Goal: Task Accomplishment & Management: Use online tool/utility

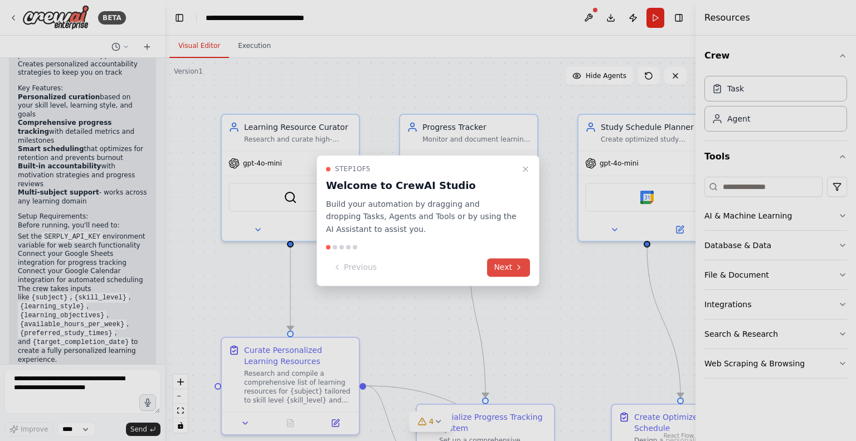
click at [498, 265] on button "Next" at bounding box center [508, 267] width 43 height 18
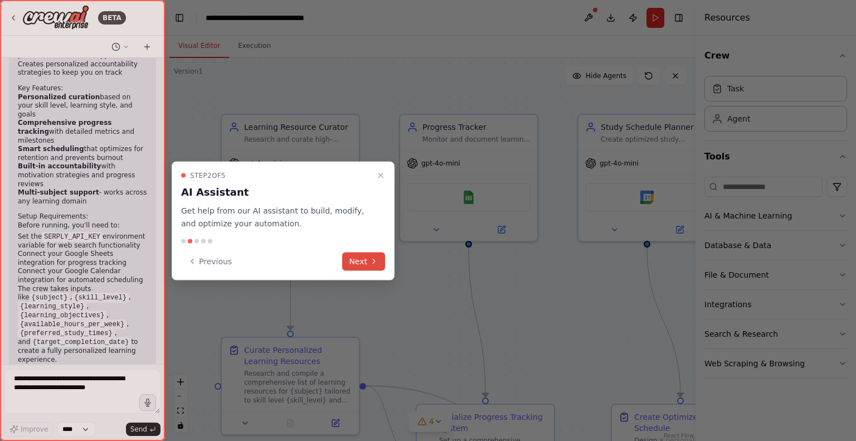
click at [360, 260] on button "Next" at bounding box center [363, 261] width 43 height 18
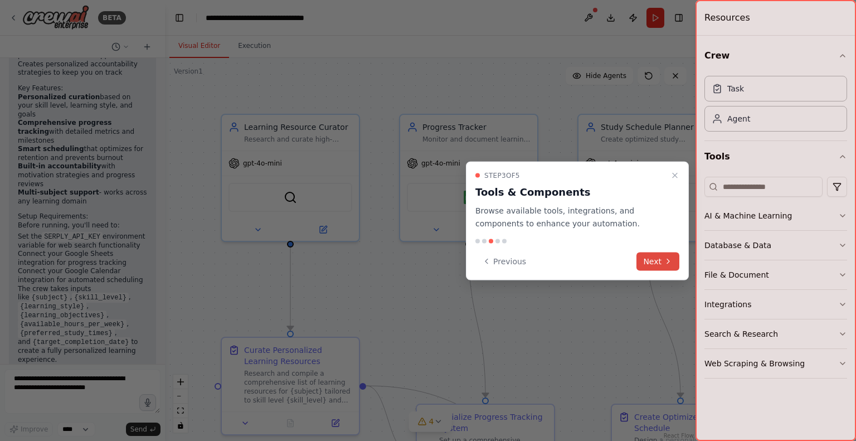
click at [649, 262] on button "Next" at bounding box center [657, 261] width 43 height 18
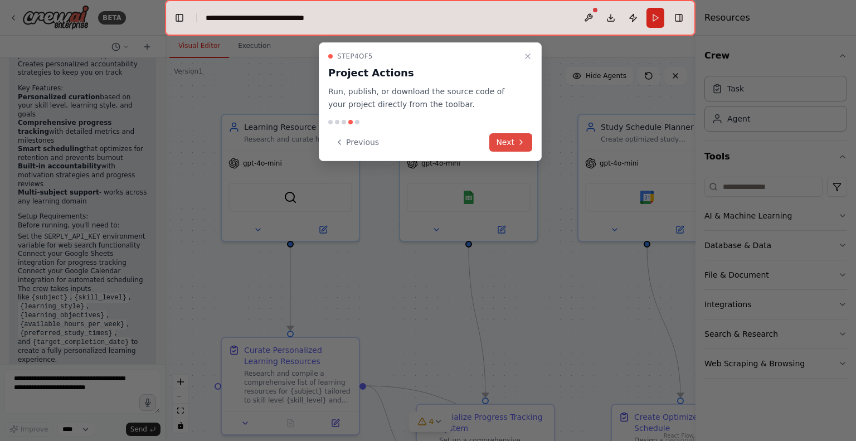
click at [503, 143] on button "Next" at bounding box center [510, 142] width 43 height 18
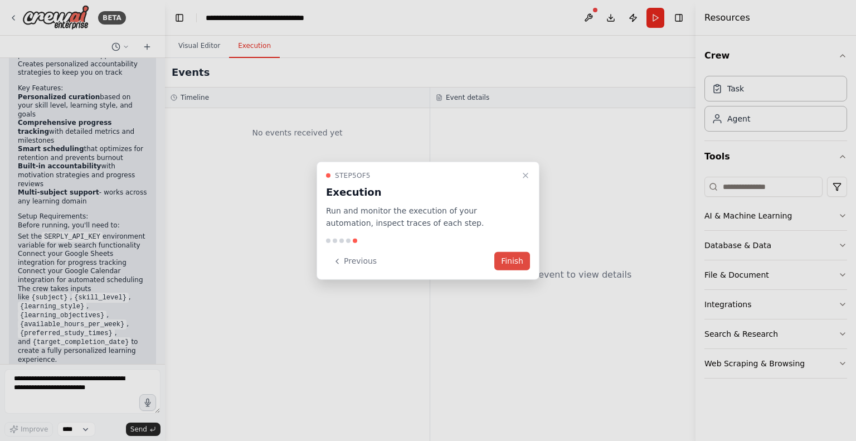
click at [510, 262] on button "Finish" at bounding box center [512, 261] width 36 height 18
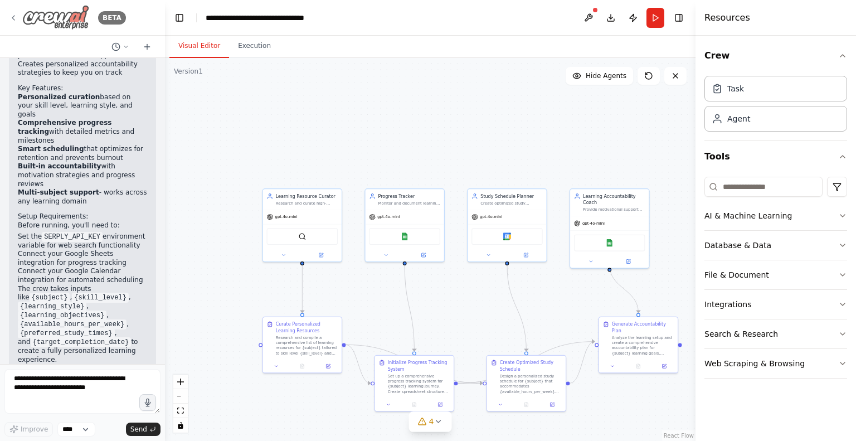
click at [13, 15] on icon at bounding box center [13, 17] width 9 height 9
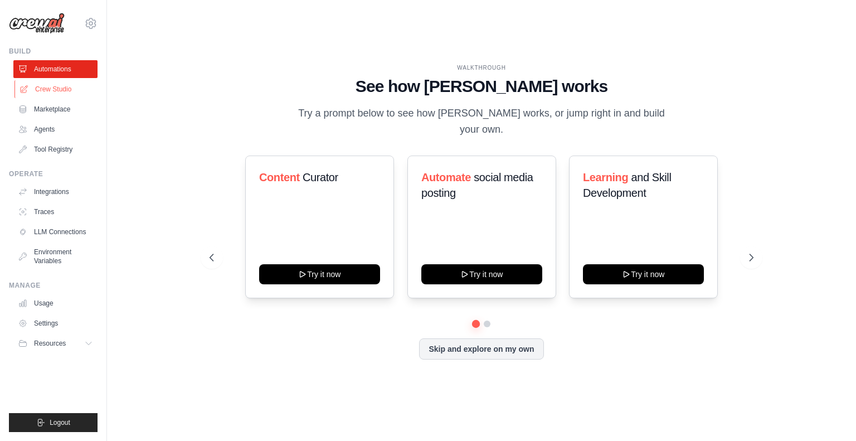
click at [45, 86] on link "Crew Studio" at bounding box center [56, 89] width 84 height 18
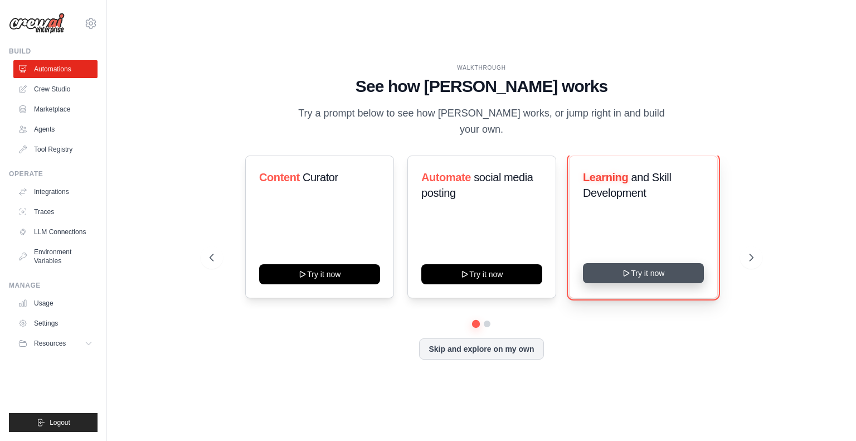
click at [635, 269] on button "Try it now" at bounding box center [643, 273] width 121 height 20
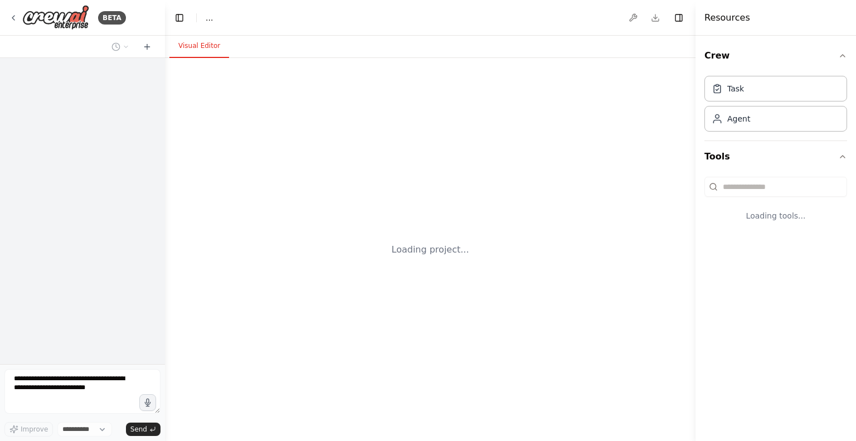
select select "****"
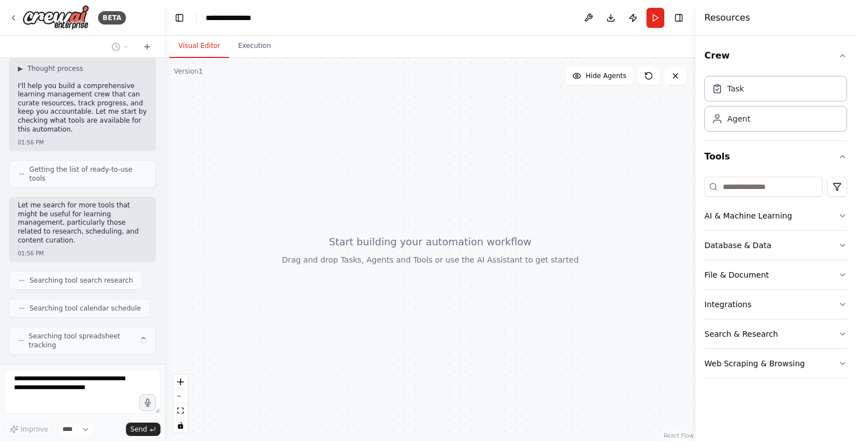
scroll to position [84, 0]
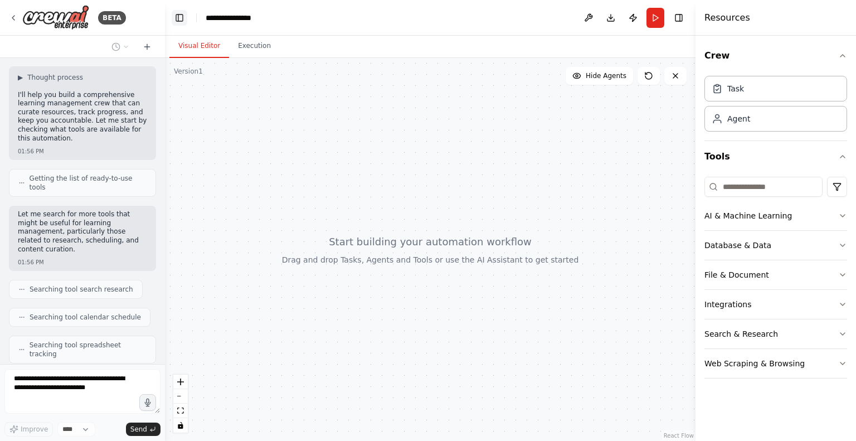
click at [182, 14] on button "Toggle Left Sidebar" at bounding box center [180, 18] width 16 height 16
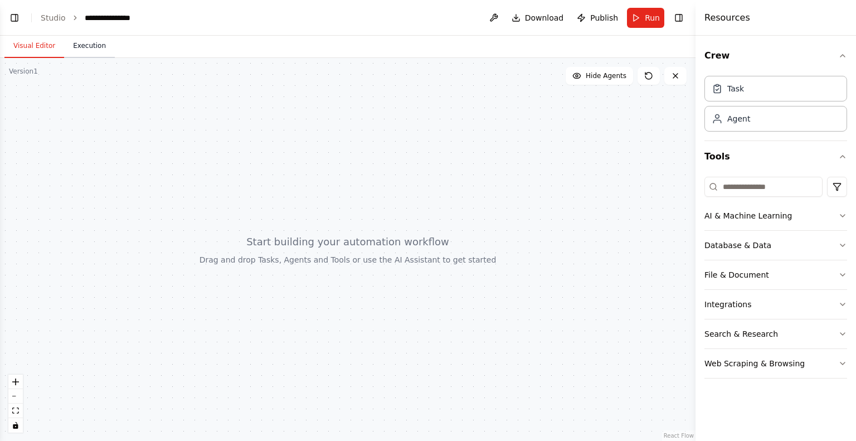
click at [83, 44] on button "Execution" at bounding box center [89, 46] width 51 height 23
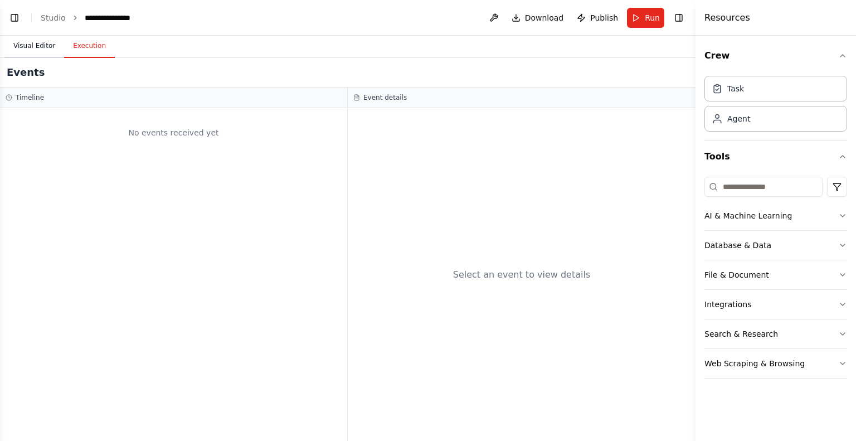
click at [46, 44] on button "Visual Editor" at bounding box center [34, 46] width 60 height 23
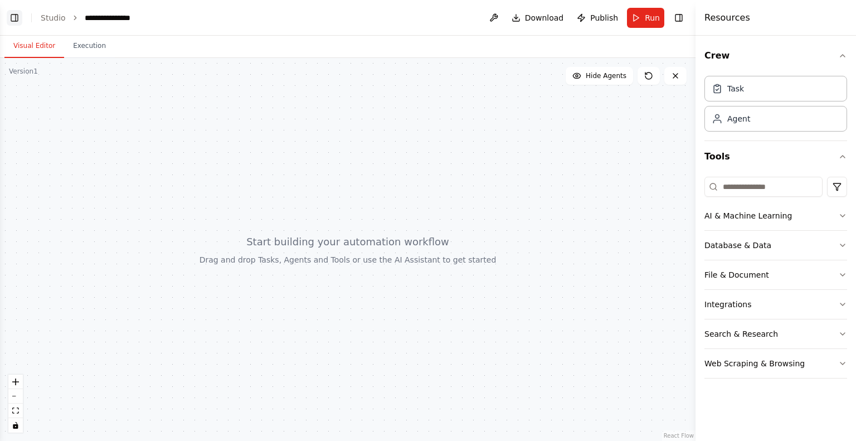
click at [15, 18] on button "Toggle Left Sidebar" at bounding box center [15, 18] width 16 height 16
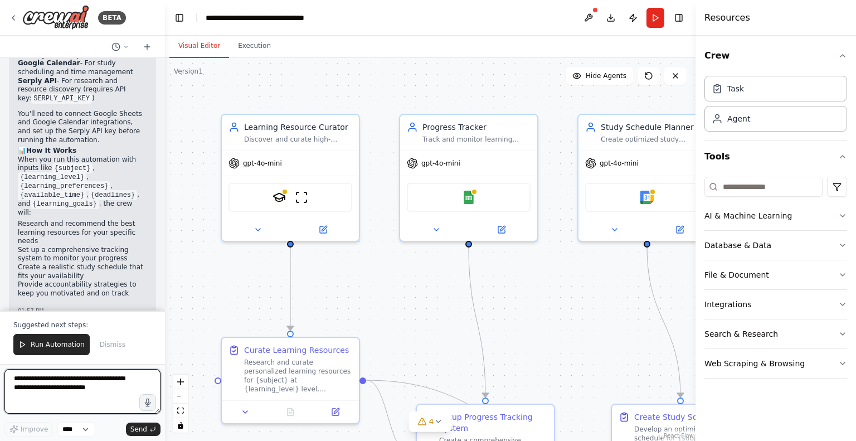
scroll to position [1370, 0]
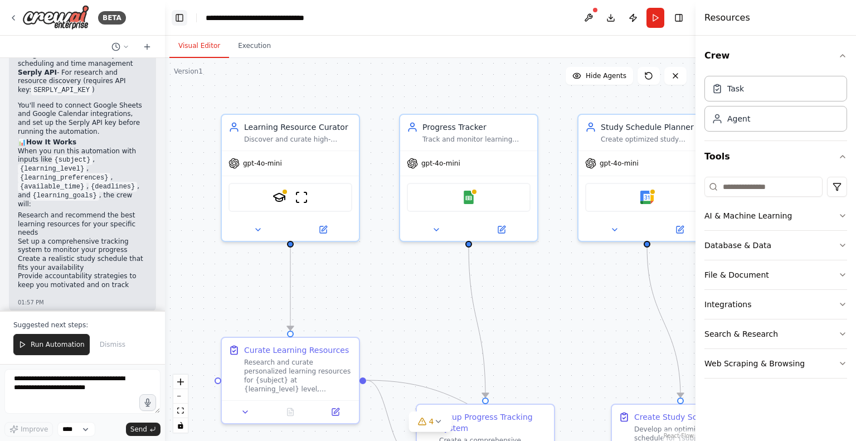
click at [181, 17] on button "Toggle Left Sidebar" at bounding box center [180, 18] width 16 height 16
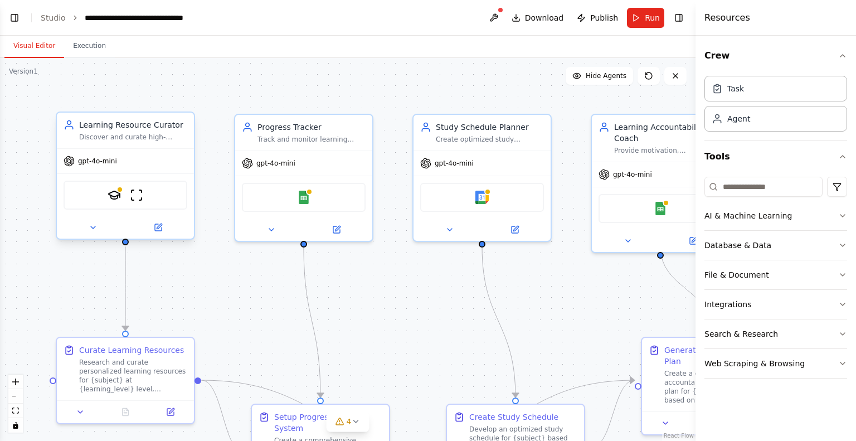
click at [136, 139] on div "Discover and curate high-quality learning resources for {subject} based on {lea…" at bounding box center [133, 137] width 108 height 9
click at [162, 233] on div at bounding box center [125, 227] width 137 height 22
click at [157, 227] on icon at bounding box center [159, 225] width 5 height 5
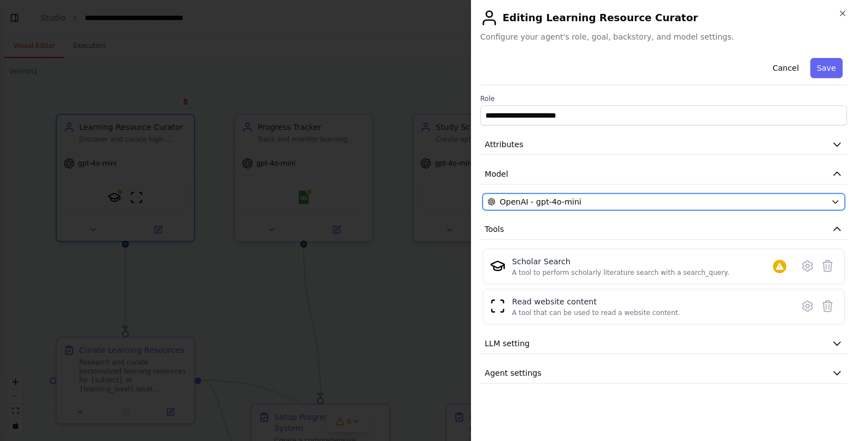
click at [665, 202] on div "OpenAI - gpt-4o-mini" at bounding box center [657, 201] width 339 height 11
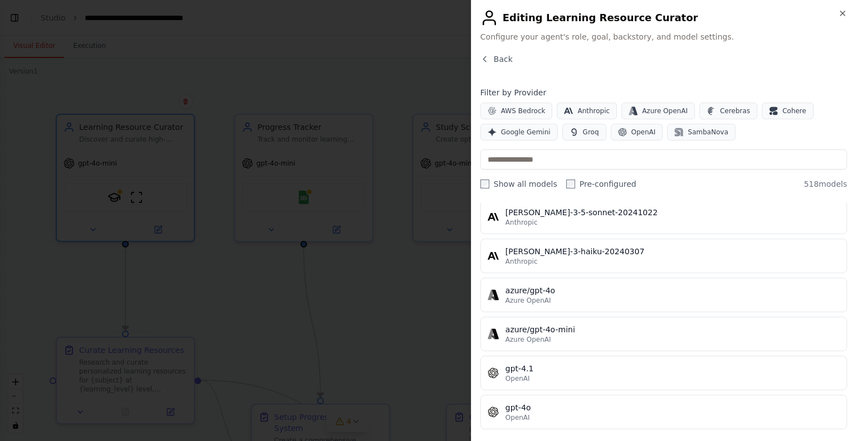
scroll to position [0, 0]
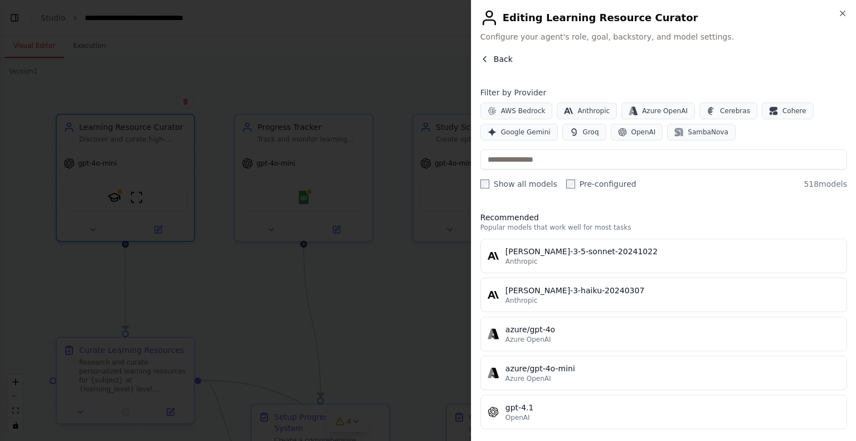
click at [499, 60] on span "Back" at bounding box center [503, 58] width 19 height 11
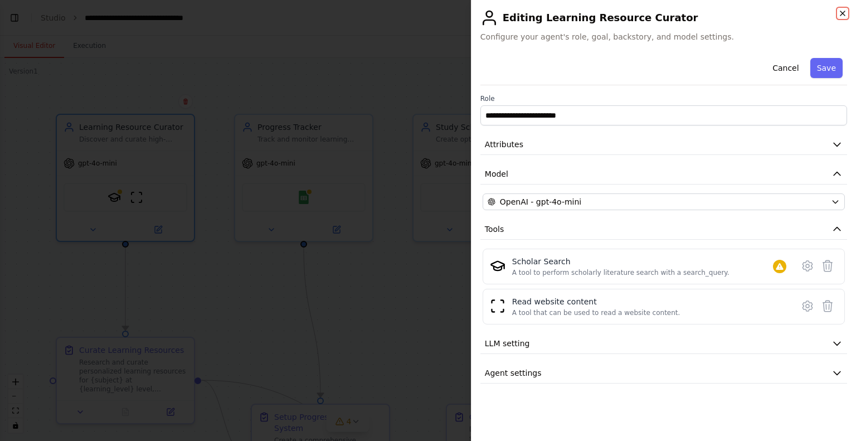
click at [840, 13] on icon "button" at bounding box center [842, 13] width 9 height 9
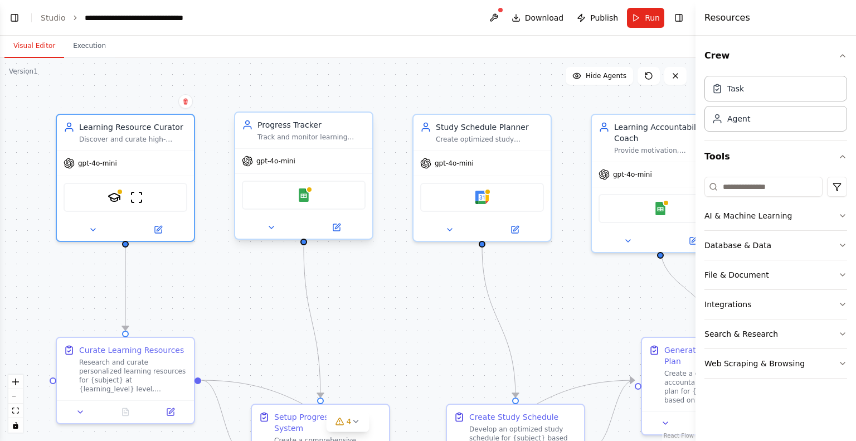
click at [350, 134] on div "Track and monitor learning progress for {subject} by maintaining detailed recor…" at bounding box center [311, 137] width 108 height 9
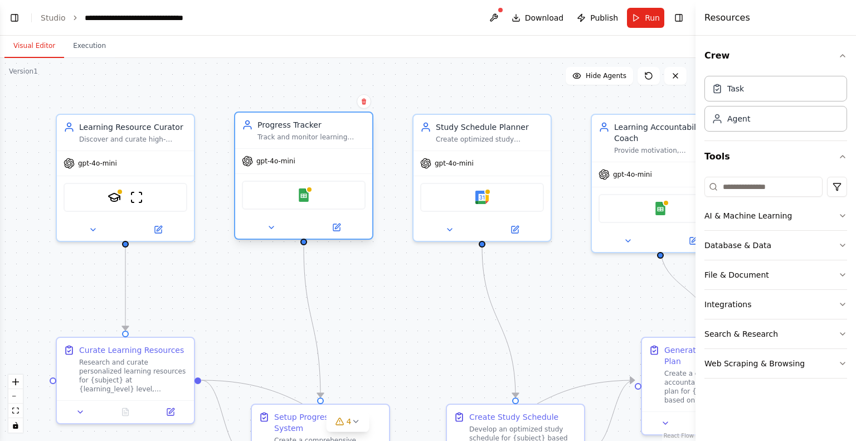
click at [321, 131] on div "Progress Tracker Track and monitor learning progress for {subject} by maintaini…" at bounding box center [311, 130] width 108 height 22
click at [335, 221] on button at bounding box center [336, 227] width 63 height 13
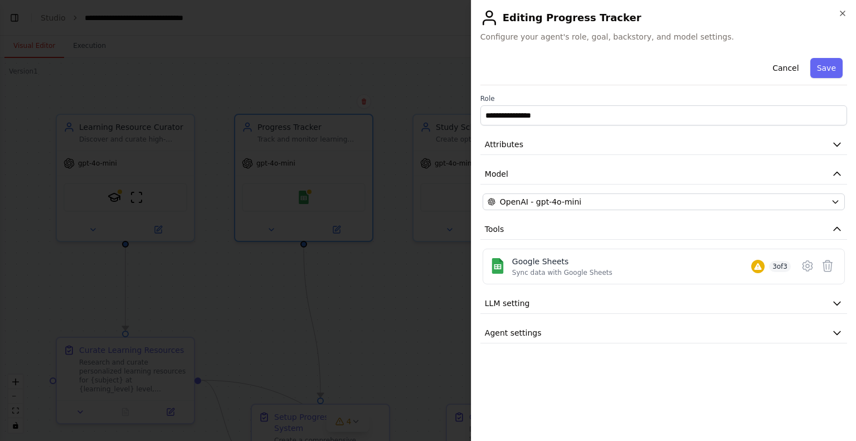
drag, startPoint x: 846, startPoint y: 11, endPoint x: 720, endPoint y: 50, distance: 132.0
click at [759, 53] on div "**********" at bounding box center [663, 220] width 385 height 441
click at [669, 268] on div "Google Sheets Sync data with Google Sheets 3 of 3" at bounding box center [651, 266] width 279 height 21
click at [803, 265] on icon at bounding box center [806, 266] width 9 height 10
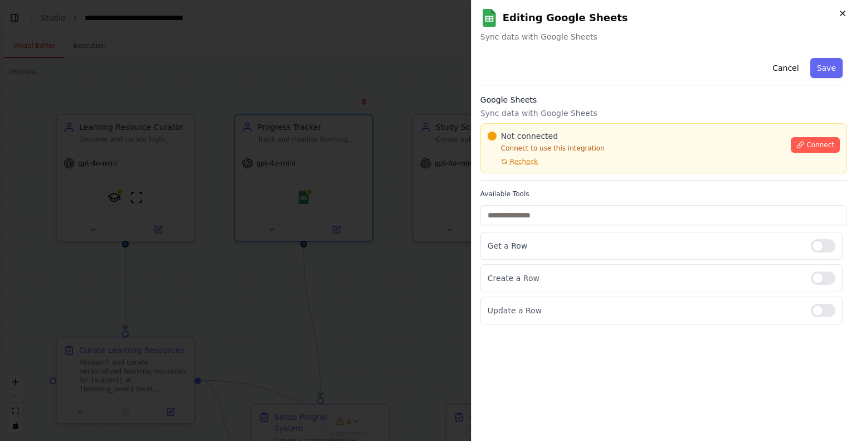
click at [836, 17] on h2 "Editing Google Sheets" at bounding box center [663, 18] width 367 height 18
click at [840, 13] on icon "button" at bounding box center [842, 13] width 9 height 9
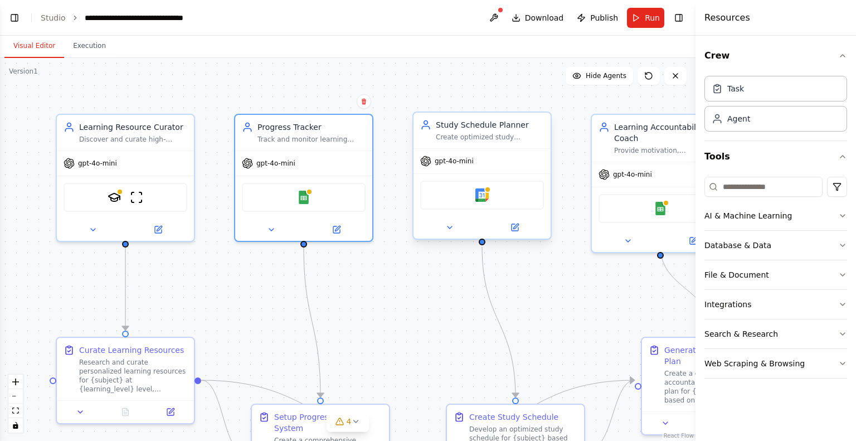
click at [496, 128] on div "Study Schedule Planner" at bounding box center [490, 124] width 108 height 11
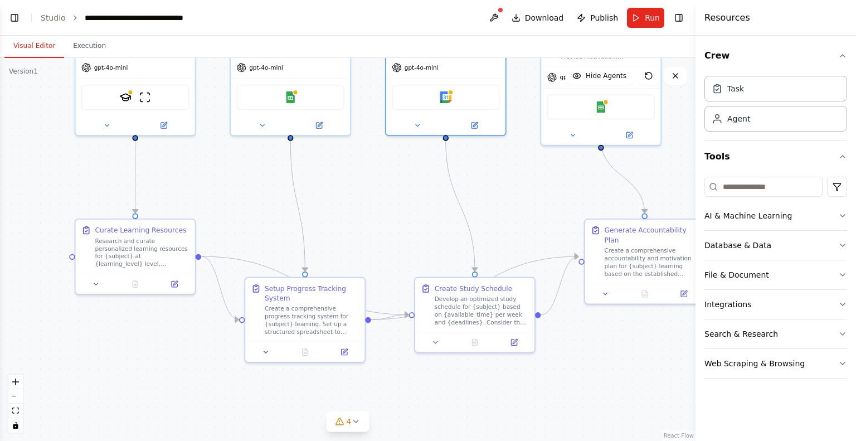
drag, startPoint x: 408, startPoint y: 122, endPoint x: 371, endPoint y: 4, distance: 123.9
click at [371, 4] on main "**********" at bounding box center [347, 220] width 695 height 441
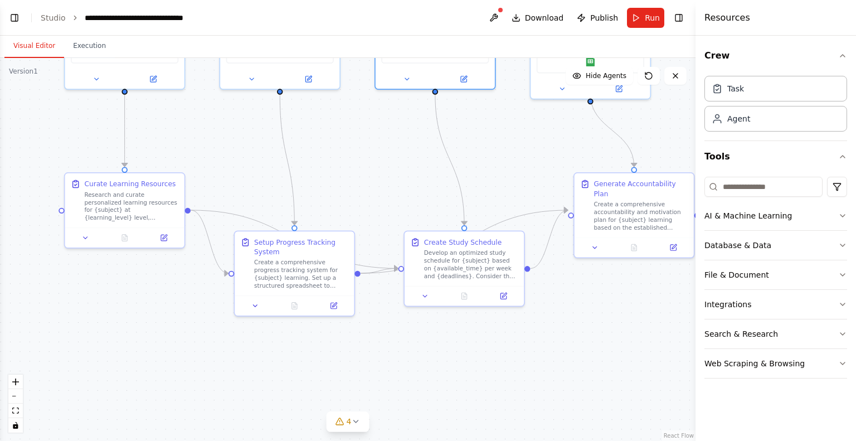
drag, startPoint x: 269, startPoint y: 229, endPoint x: 259, endPoint y: 183, distance: 47.4
click at [259, 183] on div ".deletable-edge-delete-btn { width: 20px; height: 20px; border: 0px solid #ffff…" at bounding box center [347, 249] width 695 height 383
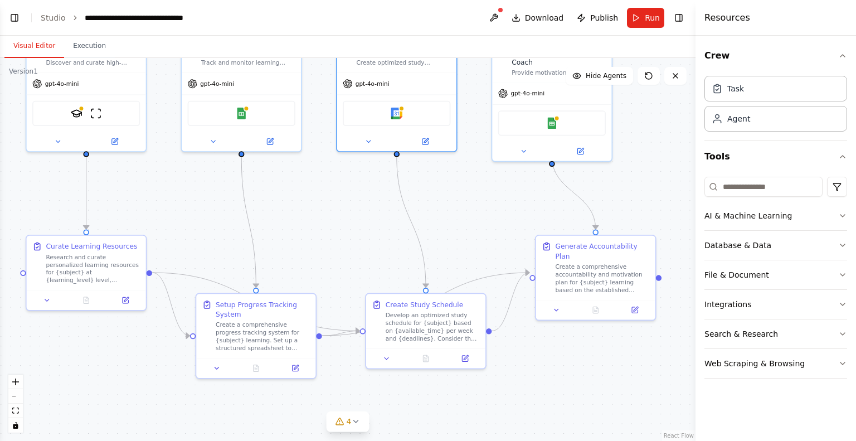
drag, startPoint x: 184, startPoint y: 282, endPoint x: 146, endPoint y: 345, distance: 73.3
click at [146, 345] on div ".deletable-edge-delete-btn { width: 20px; height: 20px; border: 0px solid #ffff…" at bounding box center [347, 249] width 695 height 383
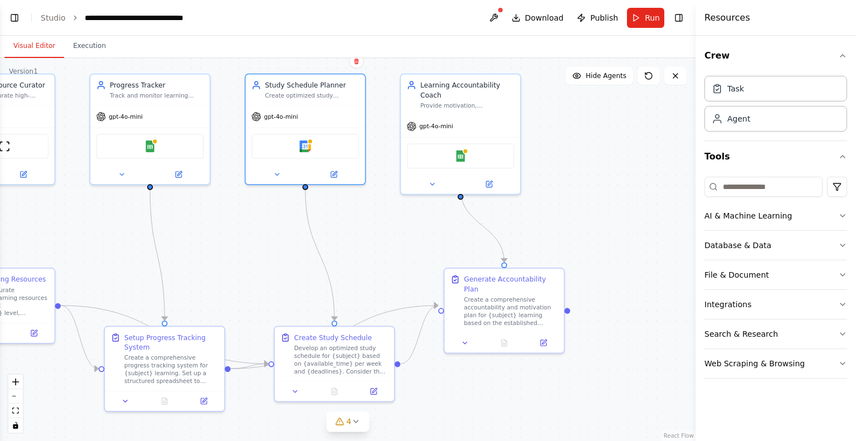
drag, startPoint x: 333, startPoint y: 191, endPoint x: 242, endPoint y: 224, distance: 97.1
click at [242, 224] on div ".deletable-edge-delete-btn { width: 20px; height: 20px; border: 0px solid #ffff…" at bounding box center [347, 249] width 695 height 383
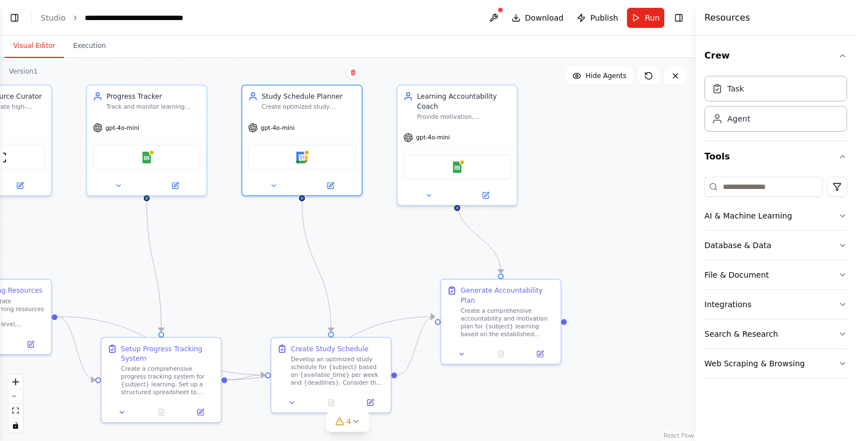
drag, startPoint x: 388, startPoint y: 231, endPoint x: 385, endPoint y: 242, distance: 11.6
click at [385, 242] on div ".deletable-edge-delete-btn { width: 20px; height: 20px; border: 0px solid #ffff…" at bounding box center [347, 249] width 695 height 383
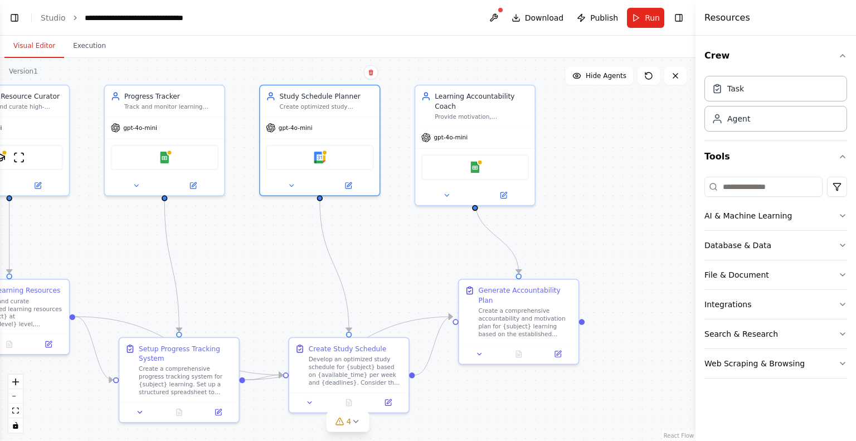
drag, startPoint x: 368, startPoint y: 238, endPoint x: 386, endPoint y: 238, distance: 17.8
click at [386, 238] on div ".deletable-edge-delete-btn { width: 20px; height: 20px; border: 0px solid #ffff…" at bounding box center [347, 249] width 695 height 383
click at [581, 71] on icon at bounding box center [576, 75] width 9 height 9
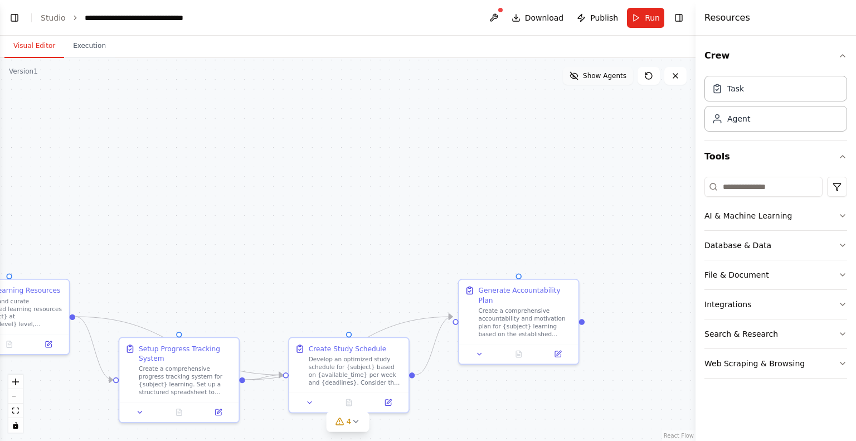
click at [574, 77] on icon at bounding box center [574, 76] width 2 height 2
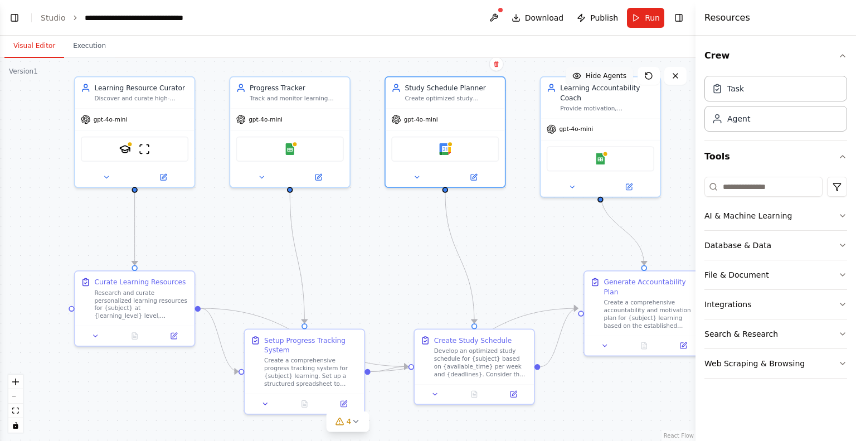
drag, startPoint x: 397, startPoint y: 251, endPoint x: 522, endPoint y: 242, distance: 125.6
click at [522, 242] on div ".deletable-edge-delete-btn { width: 20px; height: 20px; border: 0px solid #ffff…" at bounding box center [347, 249] width 695 height 383
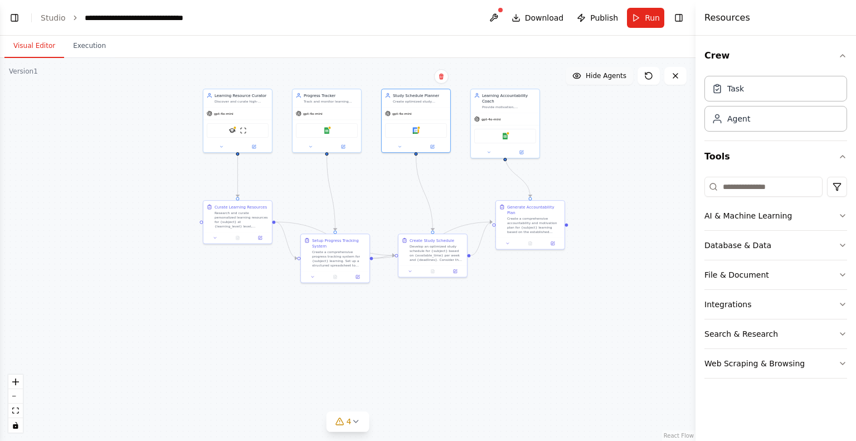
drag, startPoint x: 428, startPoint y: 221, endPoint x: 393, endPoint y: 202, distance: 40.4
click at [393, 202] on div ".deletable-edge-delete-btn { width: 20px; height: 20px; border: 0px solid #ffff…" at bounding box center [347, 249] width 695 height 383
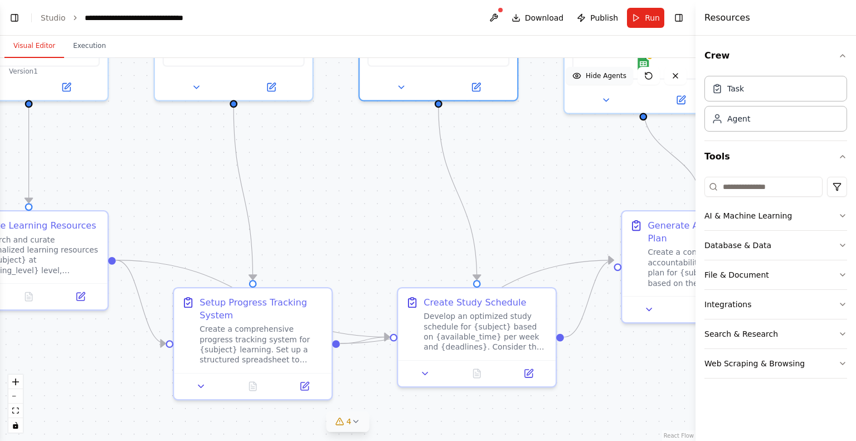
click at [355, 421] on icon at bounding box center [355, 421] width 9 height 9
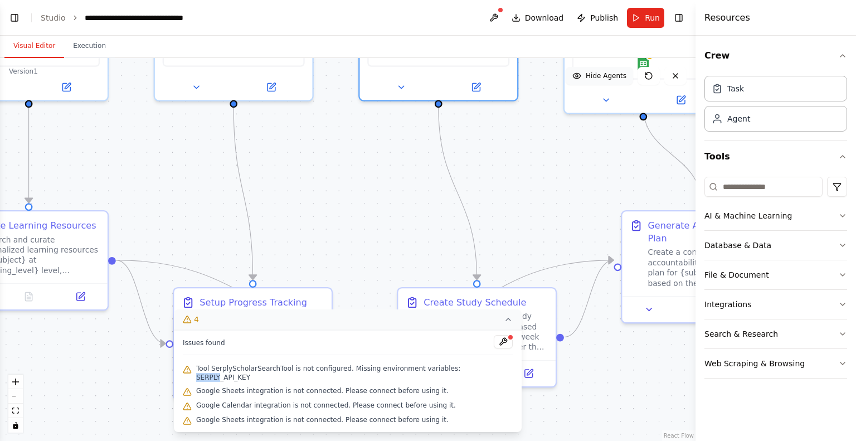
drag, startPoint x: 446, startPoint y: 376, endPoint x: 468, endPoint y: 374, distance: 21.8
click at [468, 374] on span "Tool SerplyScholarSearchTool is not configured. Missing environment variables: …" at bounding box center [354, 373] width 316 height 18
copy span "SERPLY"
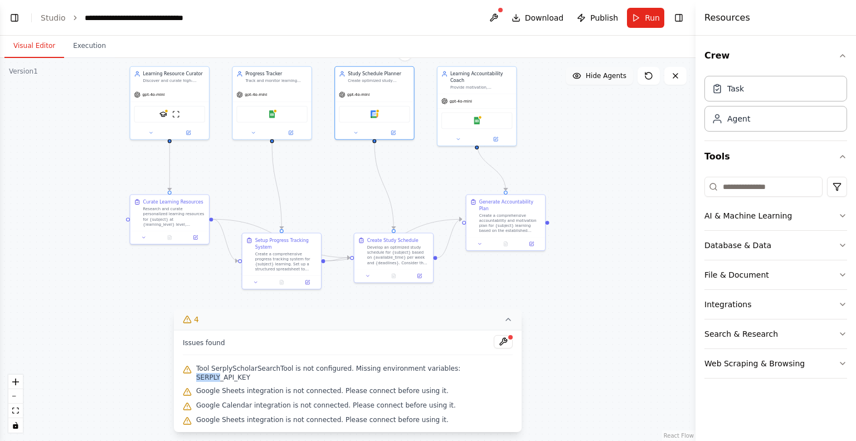
drag, startPoint x: 318, startPoint y: 249, endPoint x: 317, endPoint y: 202, distance: 47.4
click at [317, 202] on div ".deletable-edge-delete-btn { width: 20px; height: 20px; border: 0px solid #ffff…" at bounding box center [347, 249] width 695 height 383
click at [504, 324] on icon at bounding box center [508, 319] width 9 height 9
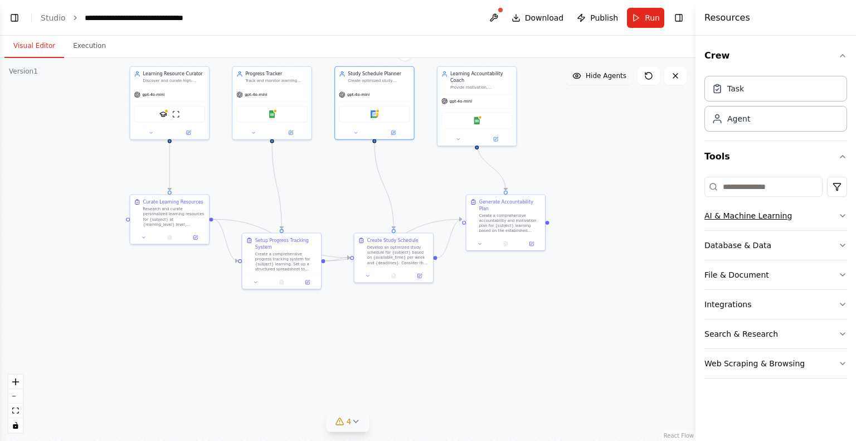
click at [776, 215] on div "AI & Machine Learning" at bounding box center [747, 215] width 87 height 11
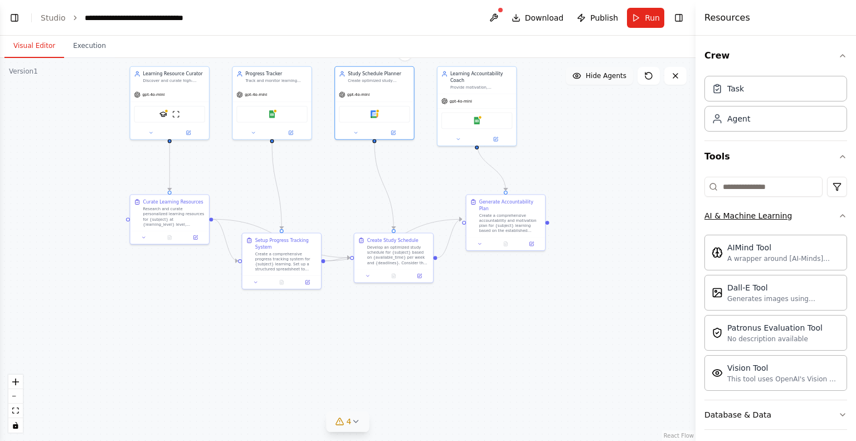
click at [788, 209] on button "AI & Machine Learning" at bounding box center [775, 215] width 143 height 29
